Goal: Contribute content

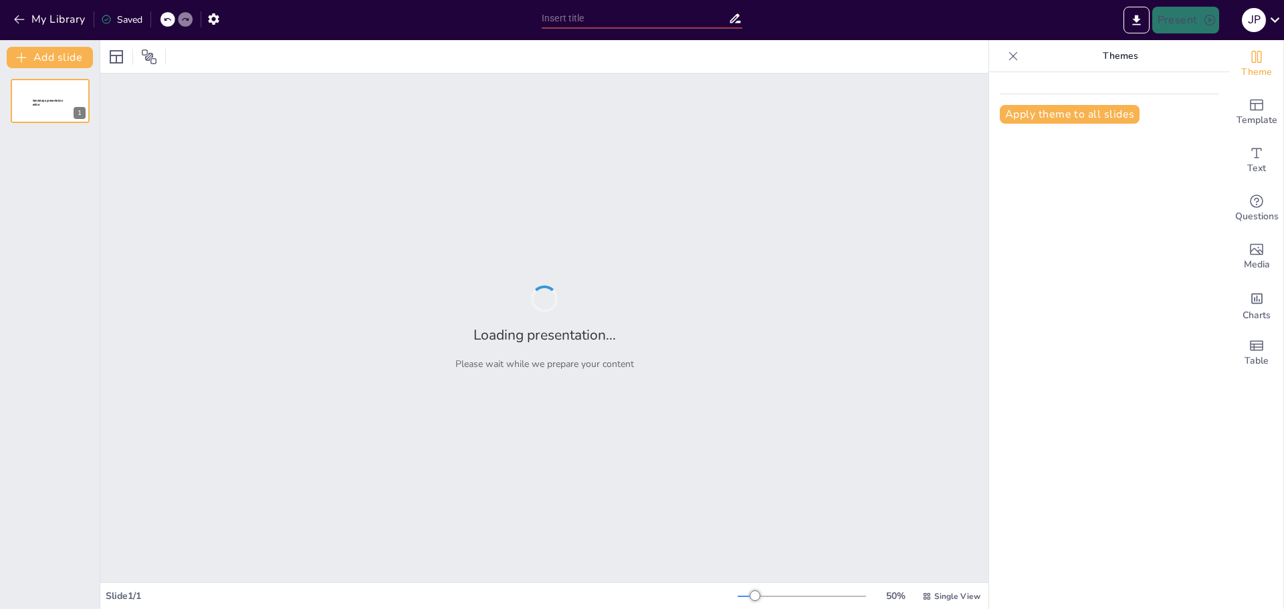
type input "Diversidad Animal: Un Recorrido por el [PERSON_NAME] Animal"
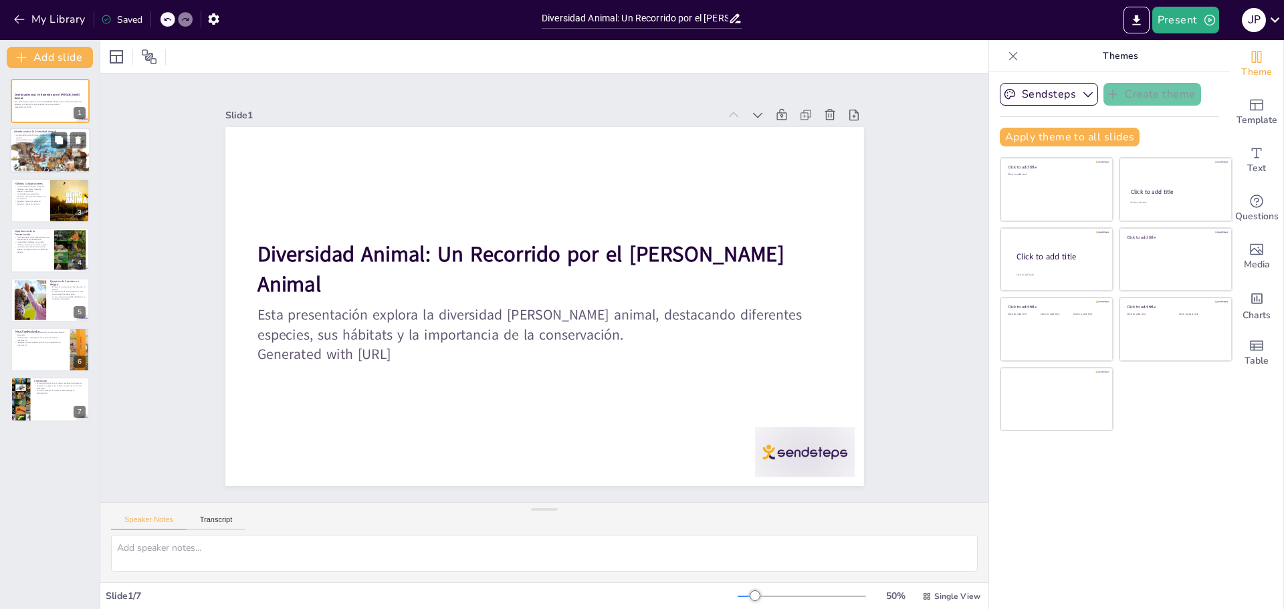
click at [32, 134] on p "La diversidad animal incluye diferentes grupos como mamíferos, aves, reptiles, …" at bounding box center [50, 136] width 72 height 5
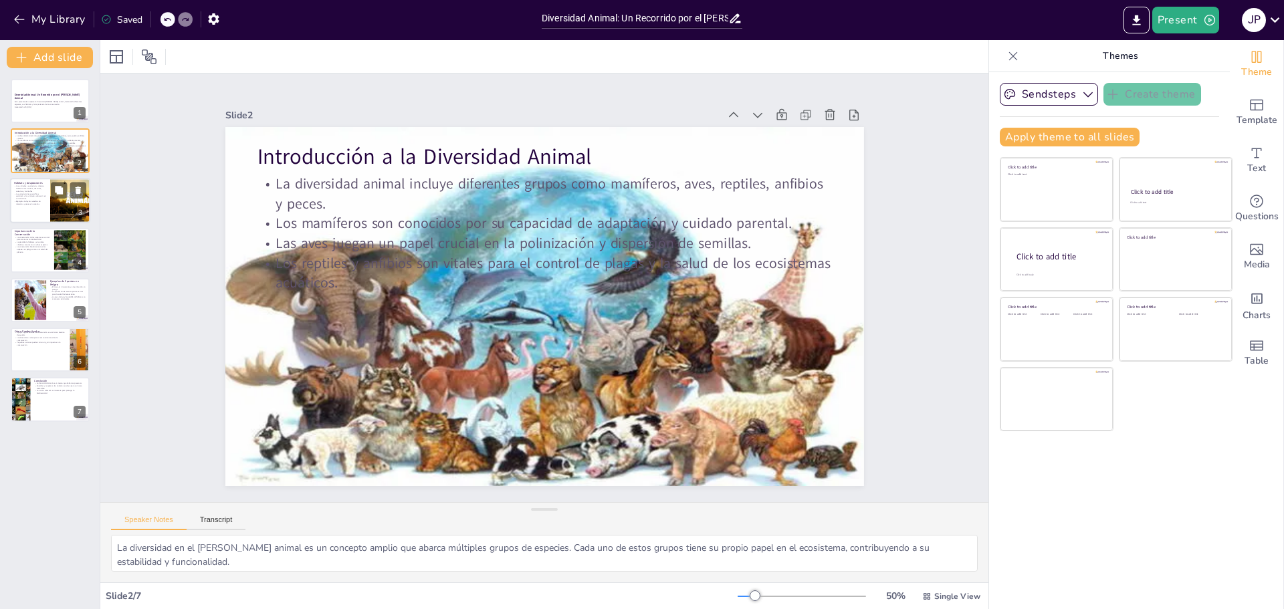
click at [27, 216] on div at bounding box center [50, 200] width 80 height 45
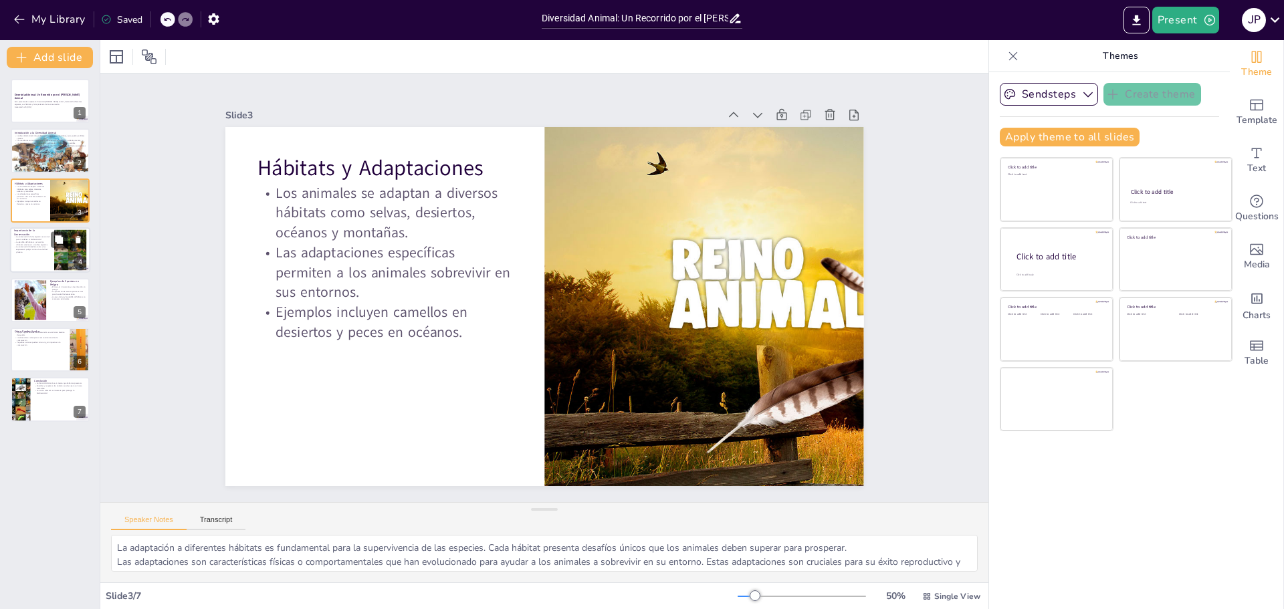
click at [41, 251] on p "La conservación beneficia tanto a las especies en peligro como a la salud del p…" at bounding box center [32, 249] width 36 height 7
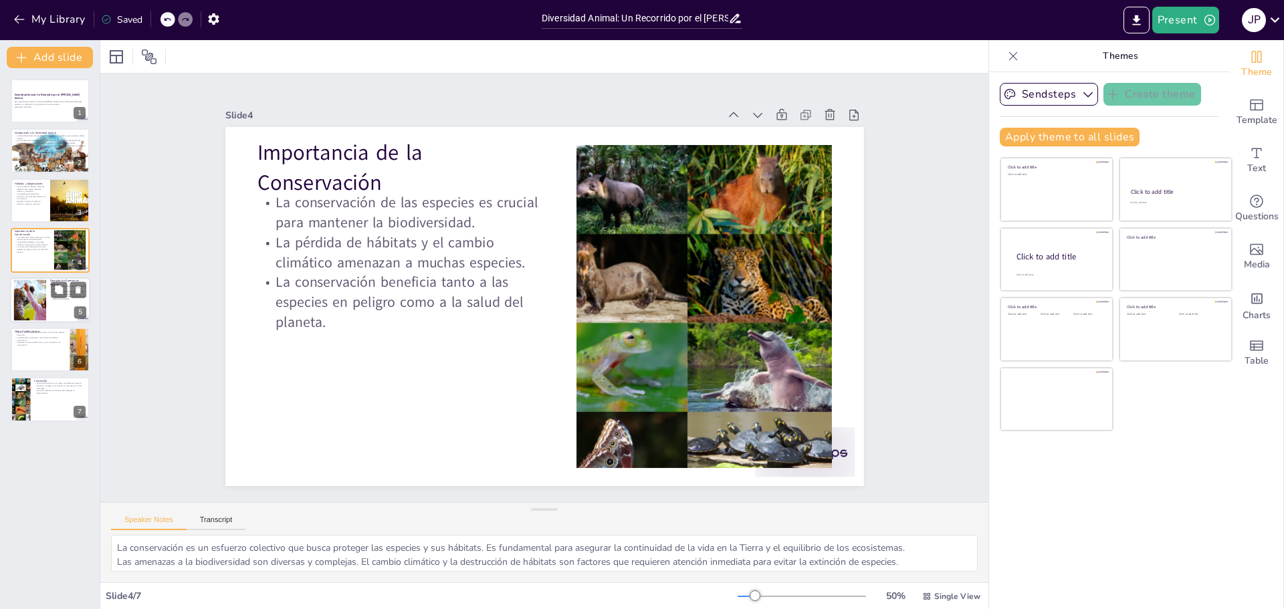
click at [59, 318] on div at bounding box center [50, 300] width 80 height 45
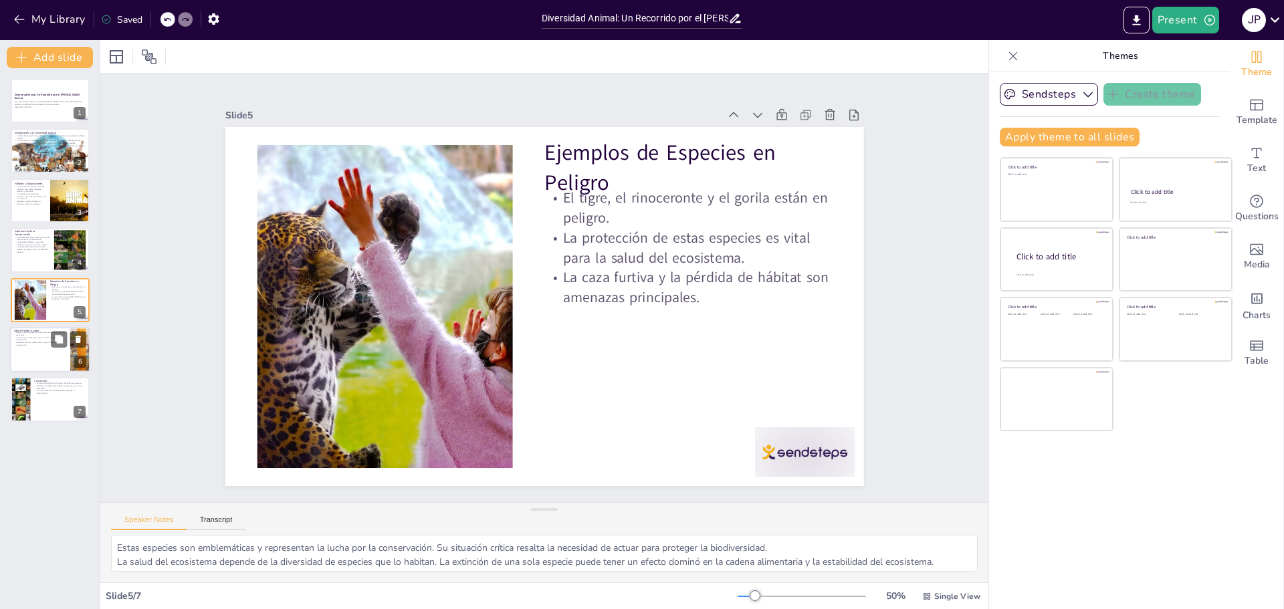
click at [57, 369] on div at bounding box center [50, 349] width 80 height 45
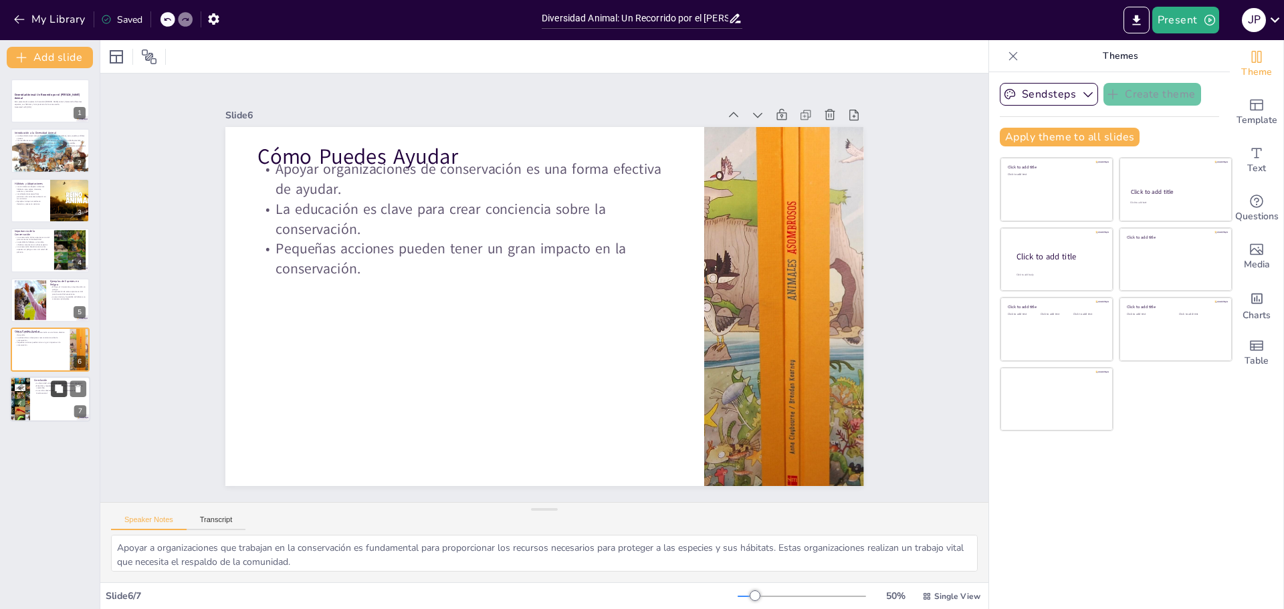
click at [52, 387] on button at bounding box center [59, 389] width 16 height 16
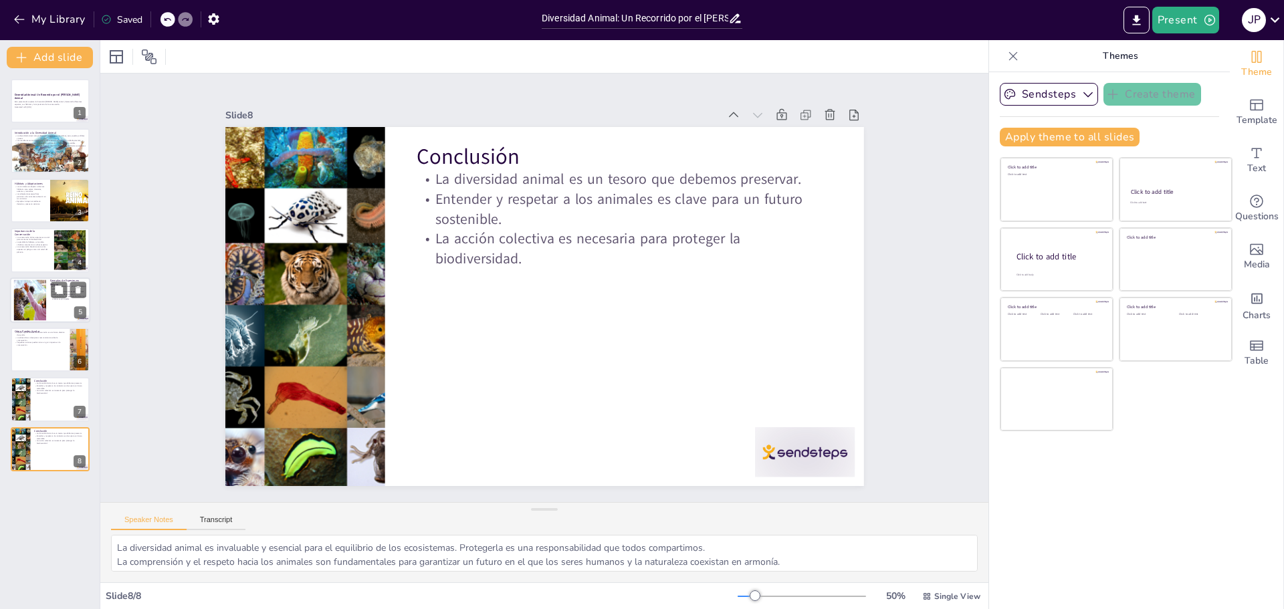
click at [40, 292] on div at bounding box center [30, 300] width 72 height 41
type textarea "Estas especies son emblemáticas y representan la lucha por la conservación. Su …"
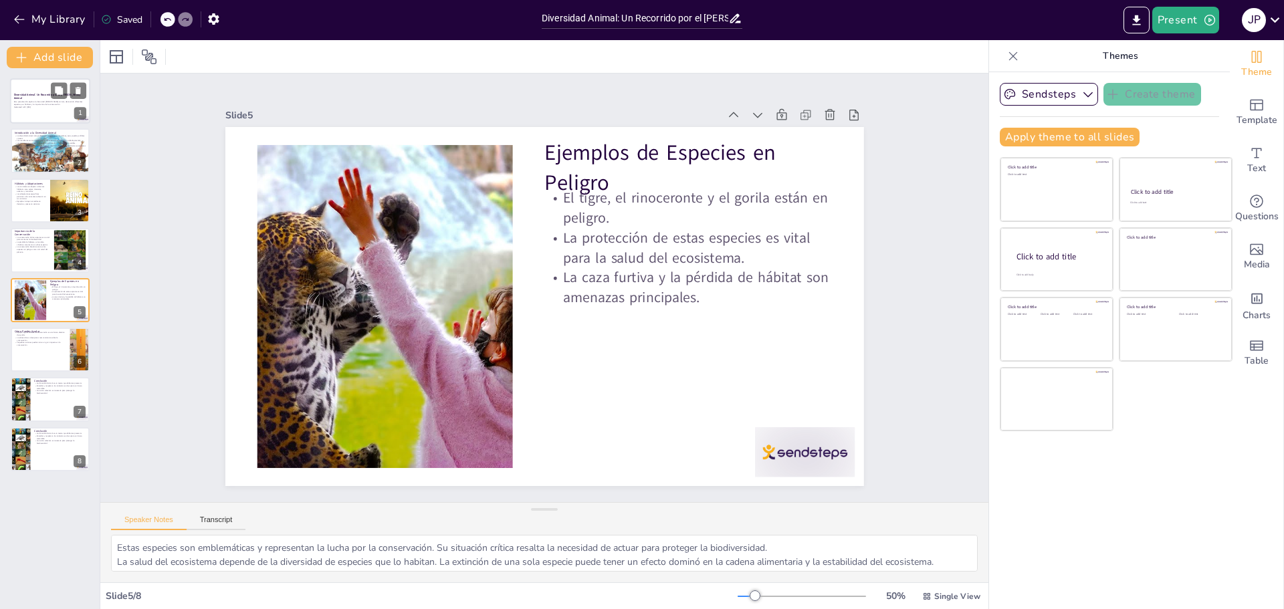
click at [45, 92] on div at bounding box center [50, 100] width 80 height 45
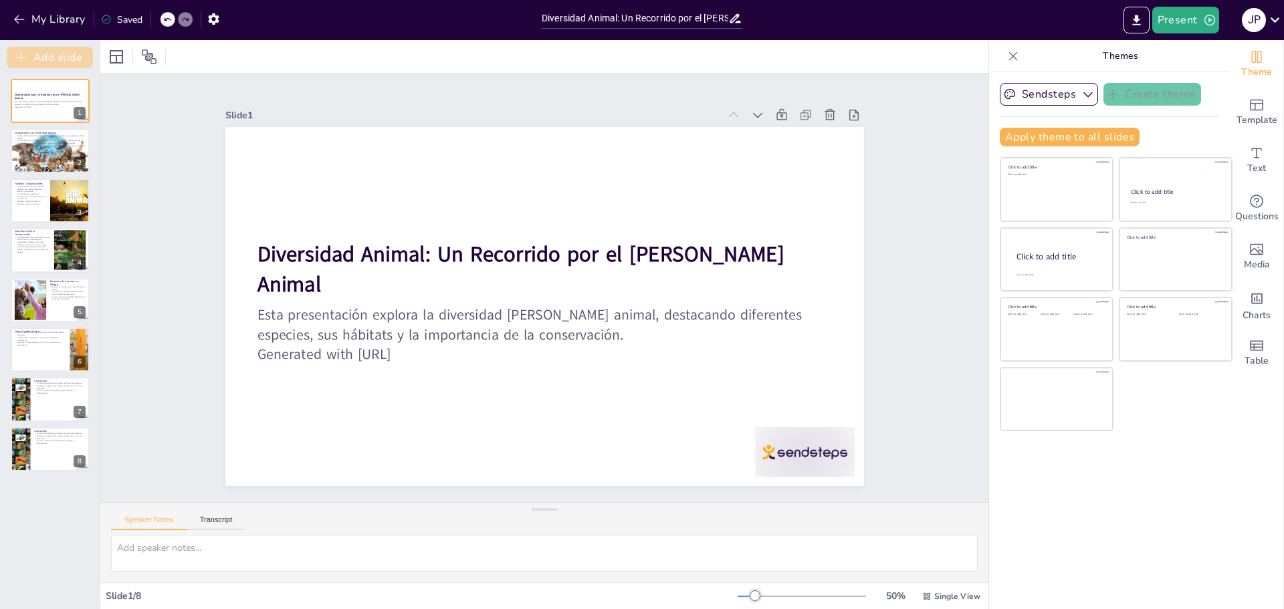
click at [42, 55] on button "Add slide" at bounding box center [50, 57] width 86 height 21
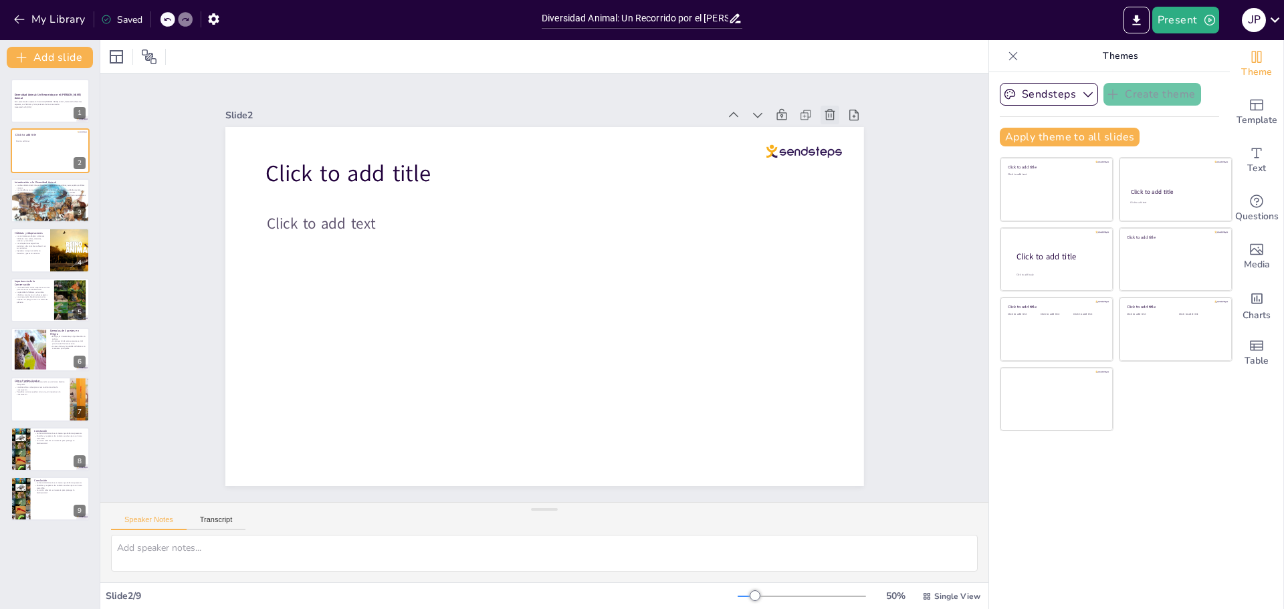
click at [839, 138] on icon at bounding box center [846, 145] width 15 height 15
type textarea "La diversidad en el [PERSON_NAME] animal es un concepto amplio que abarca múlti…"
